Goal: Transaction & Acquisition: Purchase product/service

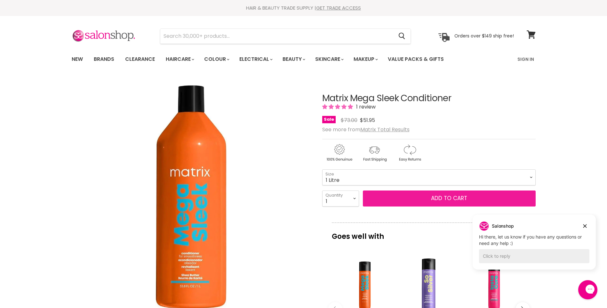
click at [459, 201] on span "Add to cart" at bounding box center [449, 198] width 36 height 8
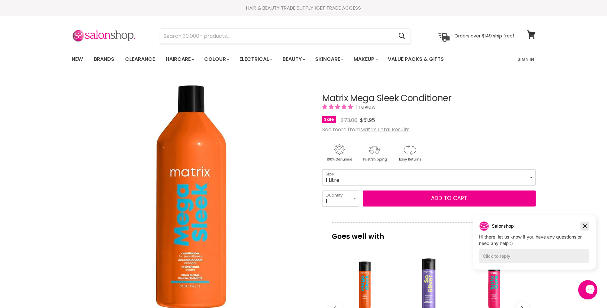
click at [586, 226] on icon "Dismiss campaign" at bounding box center [585, 226] width 6 height 8
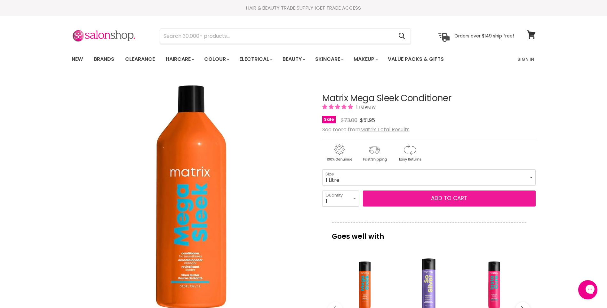
click at [471, 198] on button "Add to cart" at bounding box center [449, 199] width 173 height 16
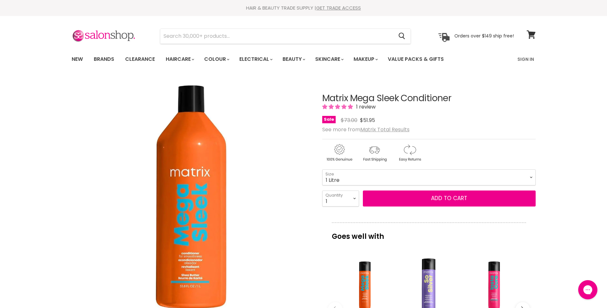
drag, startPoint x: 402, startPoint y: 99, endPoint x: 321, endPoint y: 95, distance: 80.8
click at [321, 95] on article "Click or scroll to zoom Tap or pinch to zoom Click or scroll to zoom" at bounding box center [304, 286] width 464 height 419
copy div "Matrix Mega Sleek"
click at [220, 36] on input "Search" at bounding box center [276, 36] width 233 height 15
paste input "Matrix Mega Sleek"
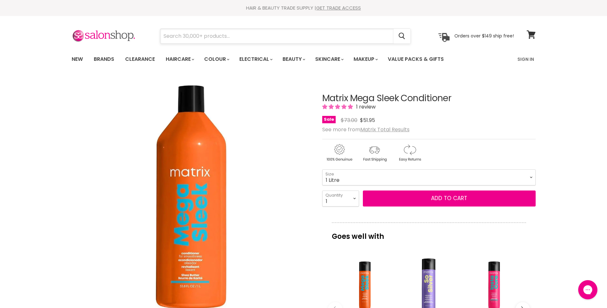
type input "Matrix Mega Sleek"
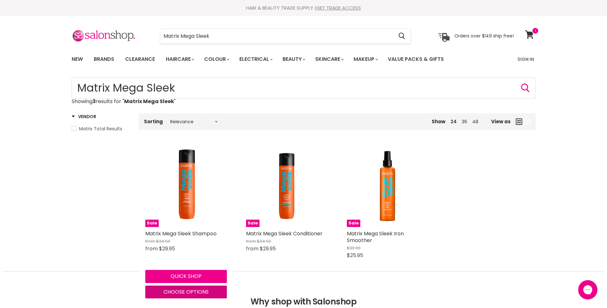
click at [187, 291] on span "Choose options" at bounding box center [186, 291] width 45 height 7
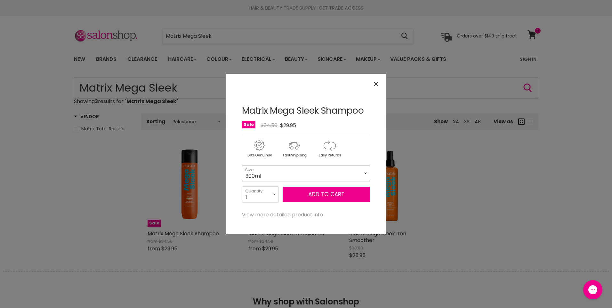
click at [320, 174] on select "300ml 1 Litre" at bounding box center [306, 173] width 128 height 16
click at [242, 165] on select "300ml 1 Litre" at bounding box center [306, 173] width 128 height 16
select select "1 Litre"
click at [343, 196] on button "Add to cart" at bounding box center [326, 195] width 87 height 16
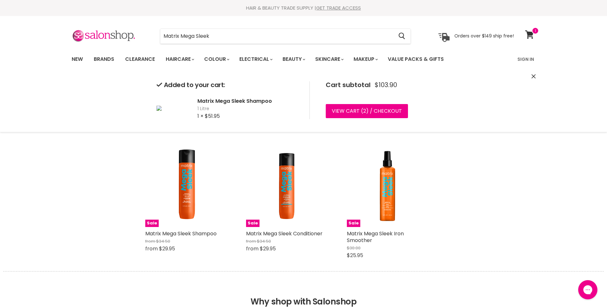
click at [451, 14] on div "HAIR & BEAUTY TRADE SUPPLY | GET TRADE ACCESS HAIR & BEAUTY TRADE SUPPLY | GET …" at bounding box center [303, 8] width 607 height 16
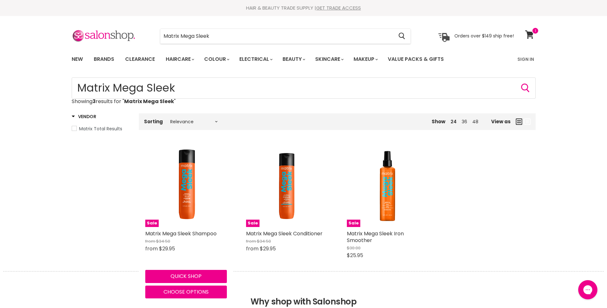
click at [573, 169] on div "Home Search results for “Matrix Mega Sleek ” (3) Matrix Mega Sleek Showing 3 re…" at bounding box center [303, 174] width 607 height 194
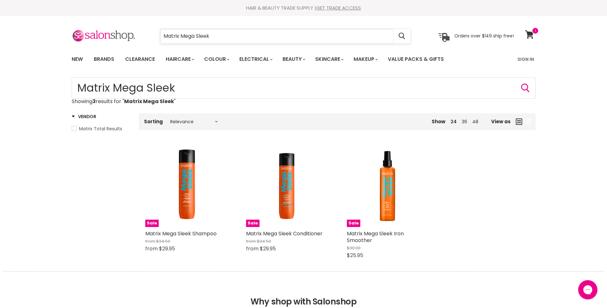
click at [192, 37] on input "Matrix Mega Sleek" at bounding box center [276, 36] width 233 height 15
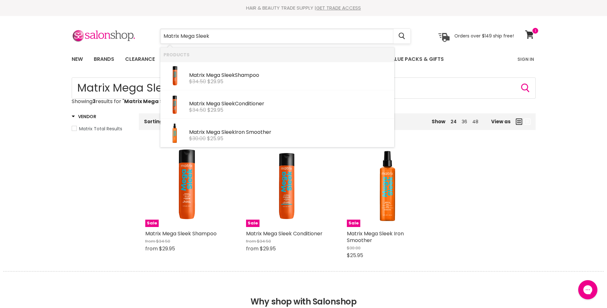
drag, startPoint x: 219, startPoint y: 37, endPoint x: 181, endPoint y: 41, distance: 39.0
click at [181, 41] on input "Matrix Mega Sleek" at bounding box center [276, 36] width 233 height 15
type input "Matrix alt"
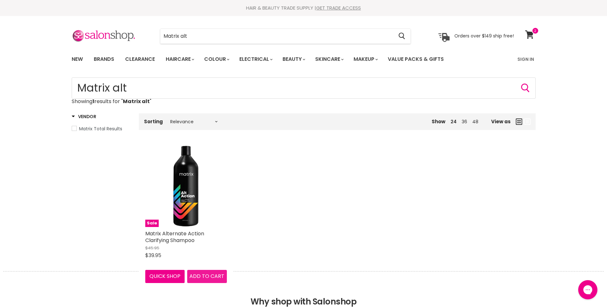
click at [202, 275] on span "Add to cart" at bounding box center [207, 275] width 35 height 7
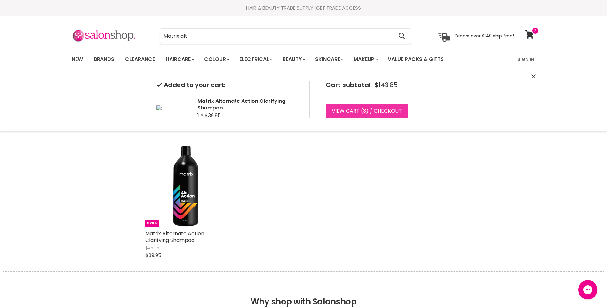
click at [371, 114] on link "View cart ( 3 ) / Checkout" at bounding box center [367, 111] width 82 height 14
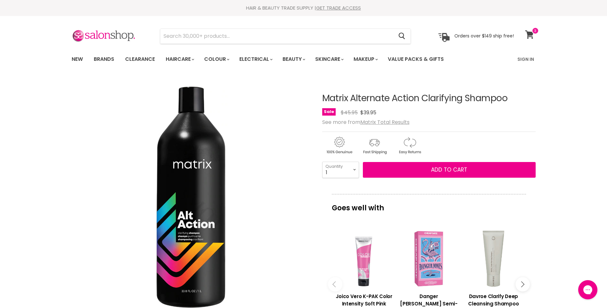
click at [533, 37] on icon at bounding box center [529, 34] width 9 height 8
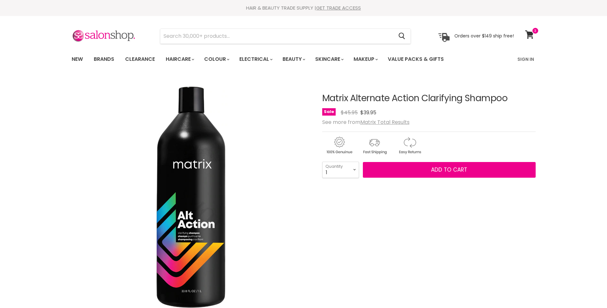
click at [362, 172] on div "1 2 3 4 5 6 7 8 9 10+ Quantity 1 Quantity Add to cart" at bounding box center [429, 170] width 214 height 16
click at [357, 173] on select "1 2 3 4 5 6 7 8 9 10+" at bounding box center [340, 170] width 37 height 16
select select "2"
click at [322, 162] on select "1 2 3 4 5 6 7 8 9 10+" at bounding box center [340, 170] width 37 height 16
type input "2"
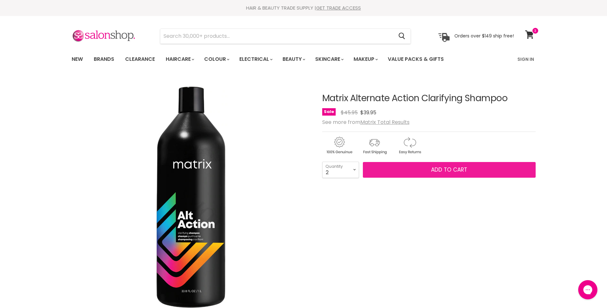
click at [422, 175] on button "Add to cart" at bounding box center [449, 170] width 173 height 16
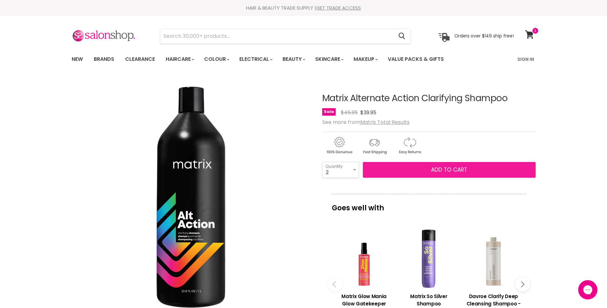
click at [455, 169] on span "Add to cart" at bounding box center [449, 170] width 36 height 8
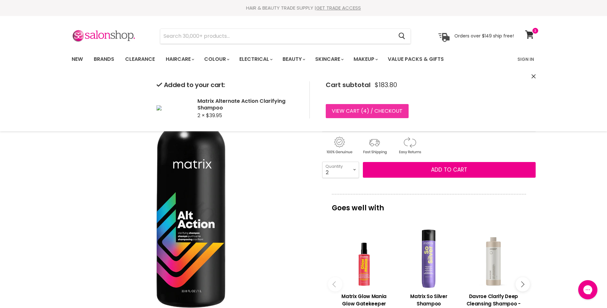
click at [374, 113] on link "View cart ( 4 ) / Checkout" at bounding box center [367, 111] width 83 height 14
